Goal: Navigation & Orientation: Find specific page/section

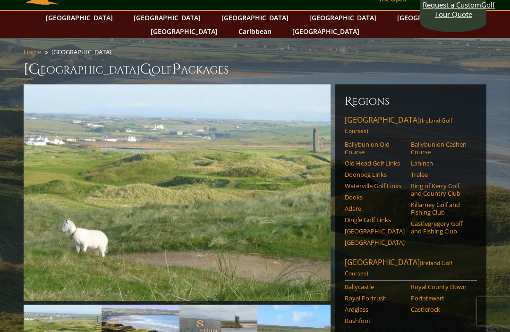
scroll to position [35, 0]
click at [146, 17] on link "[GEOGRAPHIC_DATA]" at bounding box center [167, 18] width 76 height 14
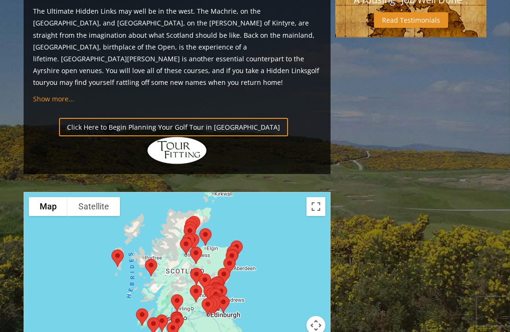
scroll to position [997, 0]
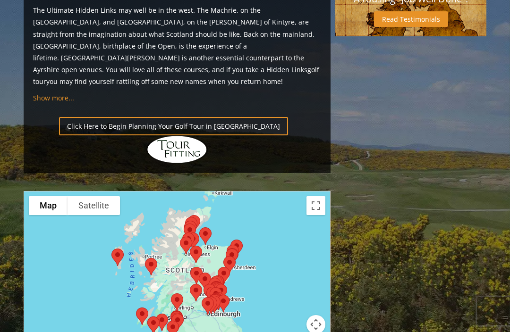
click at [208, 190] on div at bounding box center [177, 284] width 307 height 188
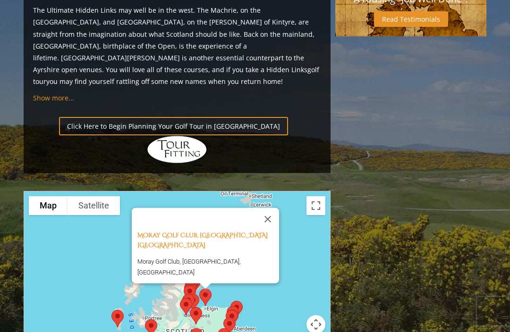
click at [272, 208] on button "Close" at bounding box center [267, 219] width 23 height 23
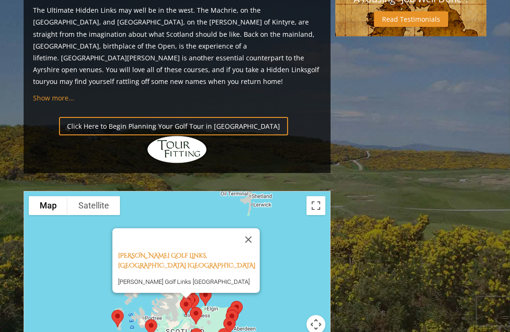
click at [250, 228] on button "Close" at bounding box center [248, 239] width 23 height 23
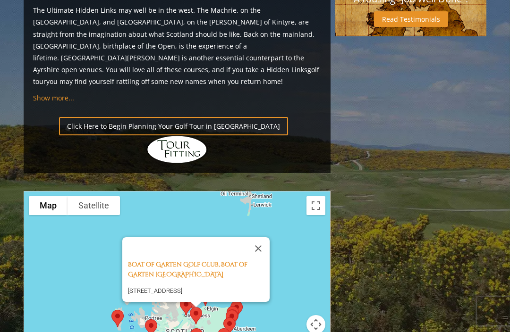
click at [258, 237] on button "Close" at bounding box center [258, 248] width 23 height 23
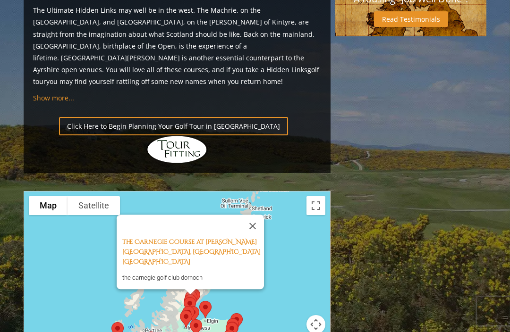
click at [258, 215] on button "Close" at bounding box center [252, 226] width 23 height 23
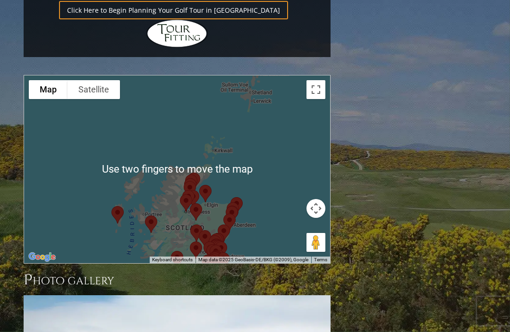
scroll to position [1113, 0]
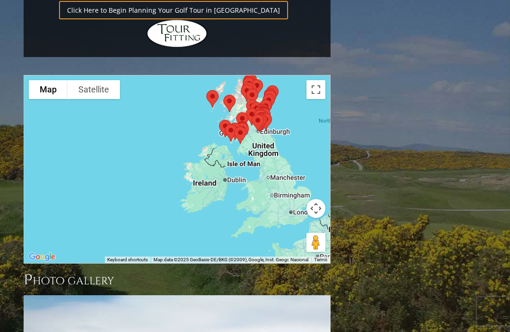
click at [210, 101] on div at bounding box center [177, 170] width 306 height 188
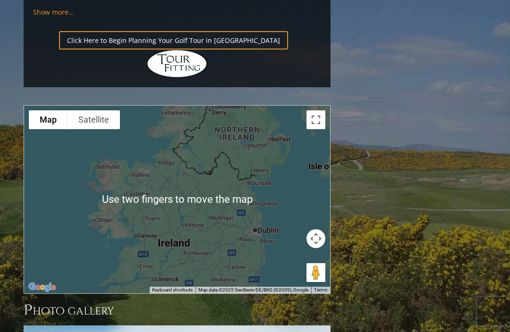
scroll to position [1084, 0]
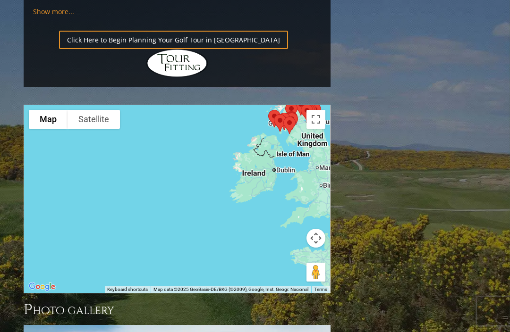
click at [260, 105] on div at bounding box center [177, 199] width 306 height 188
